Goal: Information Seeking & Learning: Compare options

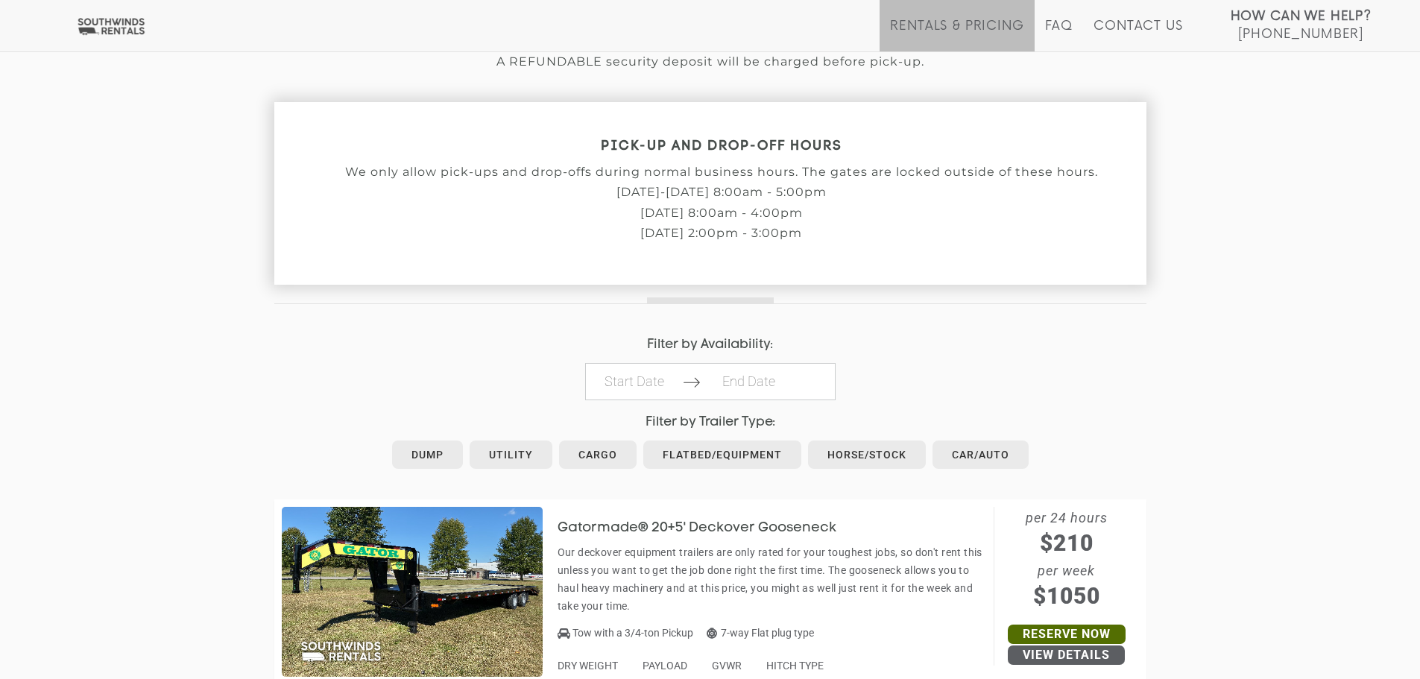
scroll to position [596, 0]
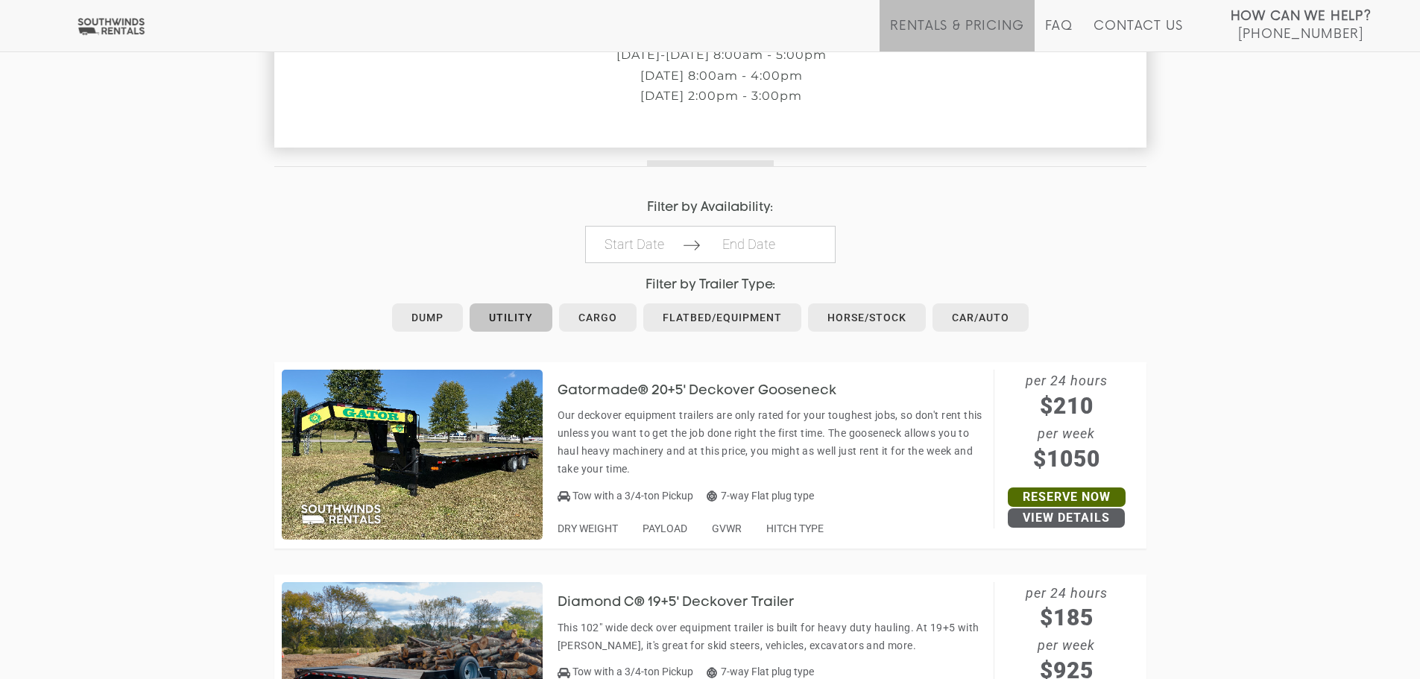
click at [528, 310] on link "Utility" at bounding box center [511, 317] width 83 height 28
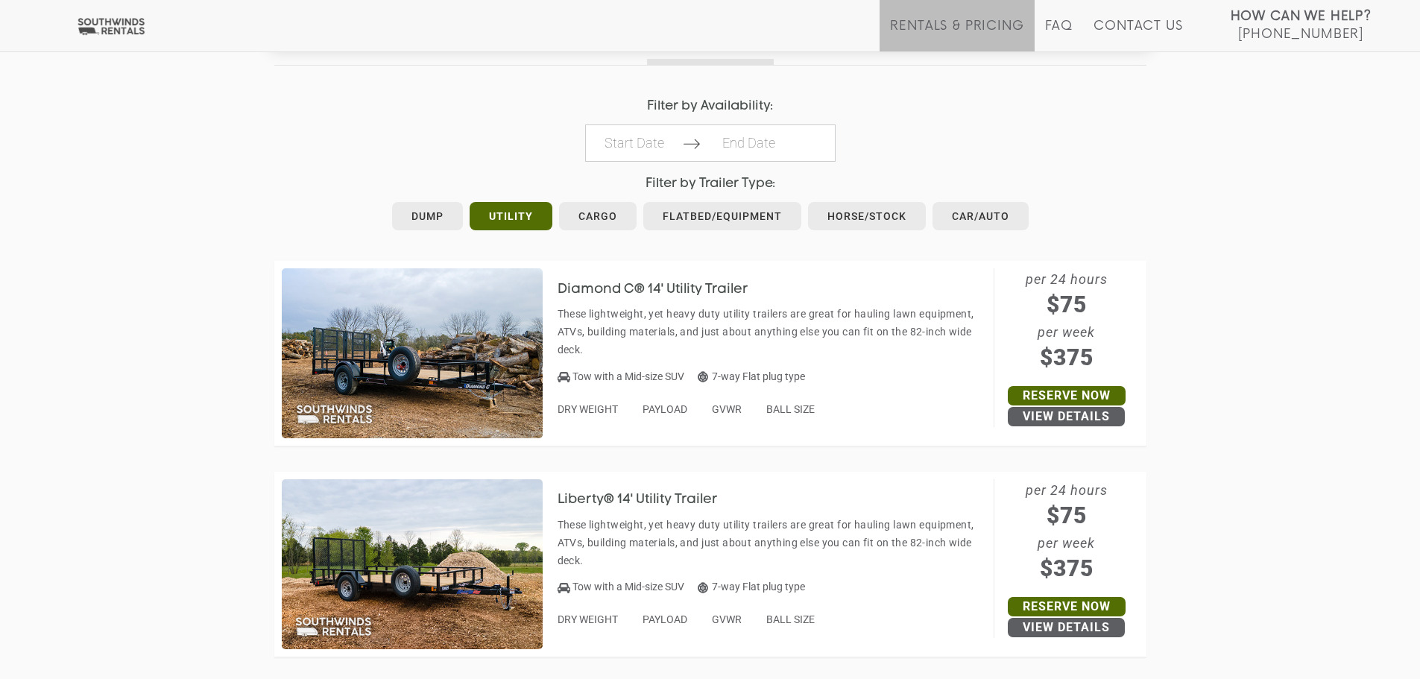
scroll to position [671, 0]
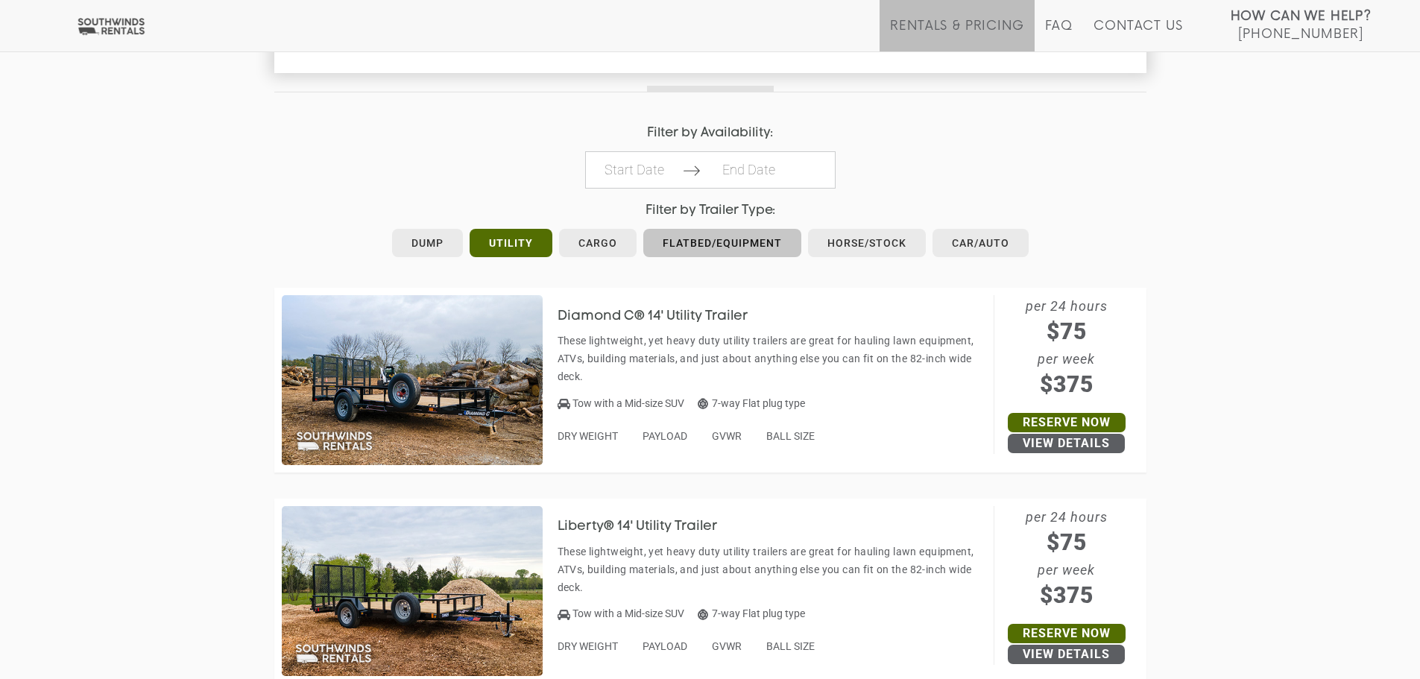
click at [740, 242] on link "Flatbed/Equipment" at bounding box center [722, 243] width 158 height 28
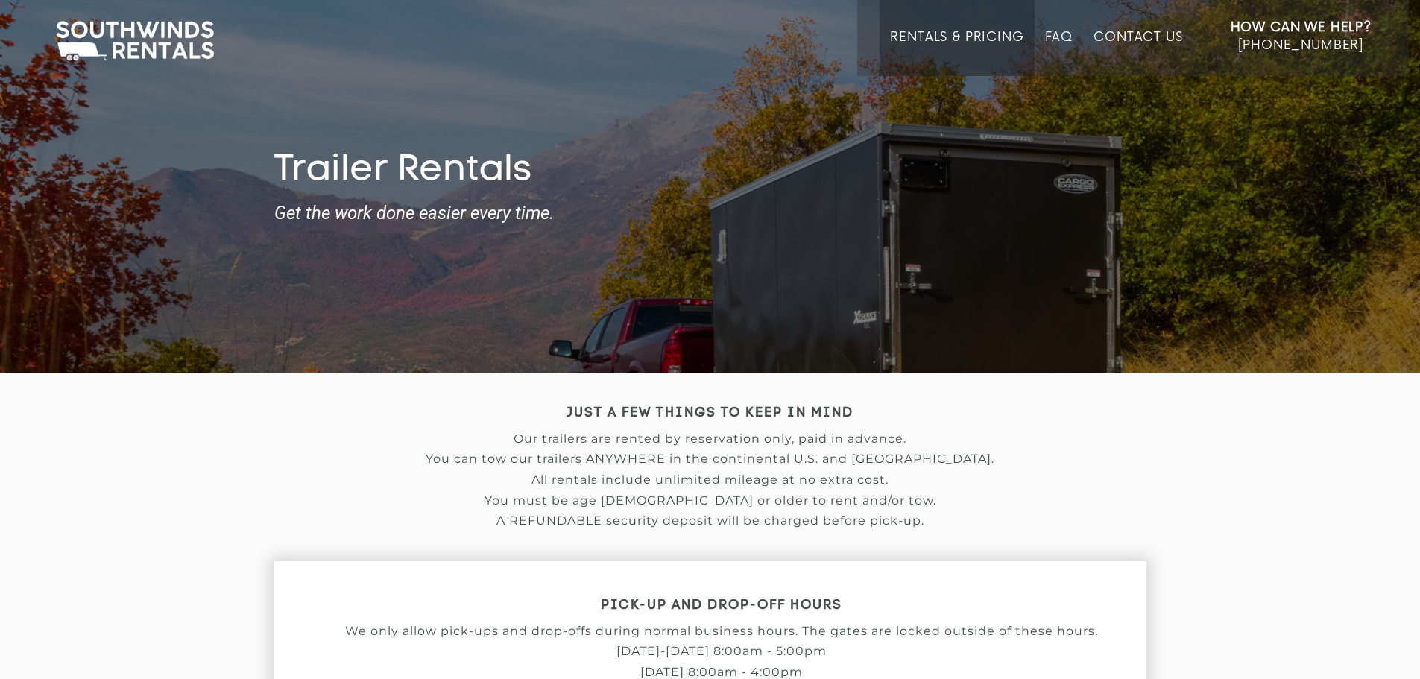
click at [441, 91] on div "Trailer Rentals Get the work done easier every time." at bounding box center [710, 212] width 1420 height 321
